Goal: Task Accomplishment & Management: Manage account settings

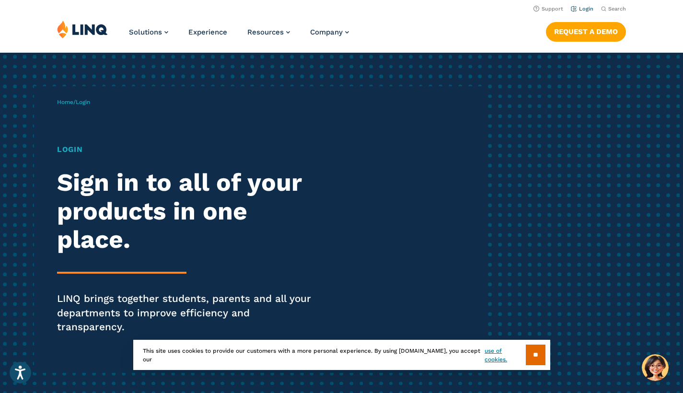
click at [586, 9] on link "Login" at bounding box center [582, 9] width 23 height 6
click at [533, 356] on input "**" at bounding box center [536, 355] width 20 height 21
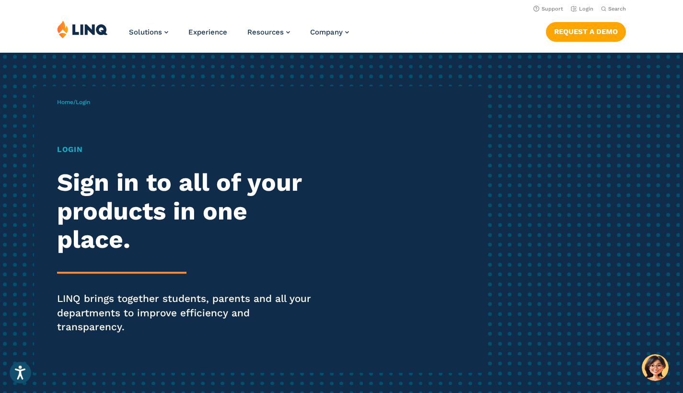
click at [70, 150] on h1 "Login" at bounding box center [188, 150] width 263 height 12
click at [84, 103] on span "Login" at bounding box center [83, 102] width 14 height 7
click at [147, 200] on h2 "Sign in to all of your products in one place." at bounding box center [188, 210] width 263 height 85
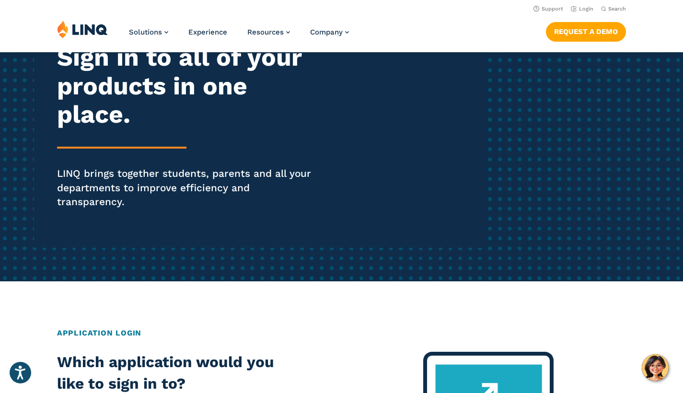
scroll to position [121, 0]
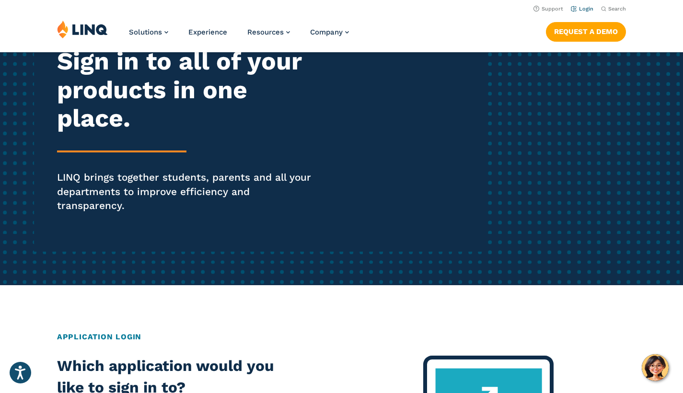
click at [585, 9] on link "Login" at bounding box center [582, 9] width 23 height 6
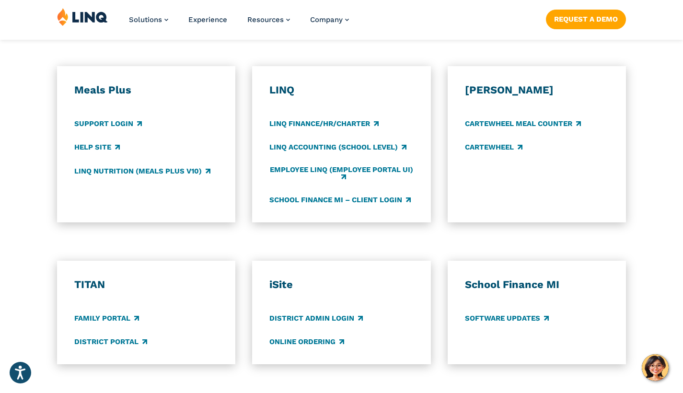
scroll to position [555, 0]
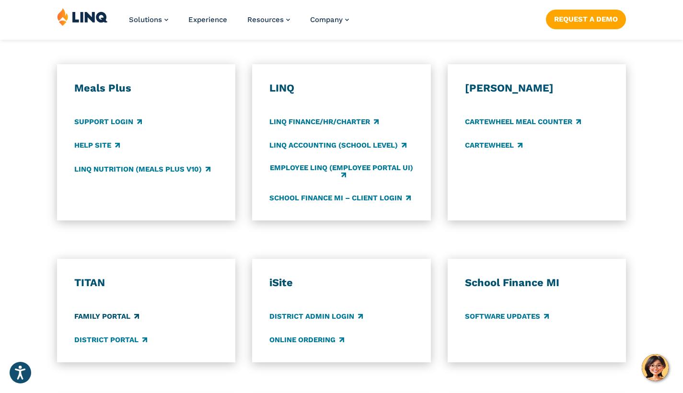
click at [96, 311] on link "Family Portal" at bounding box center [106, 316] width 65 height 11
